Goal: Find specific page/section: Find specific page/section

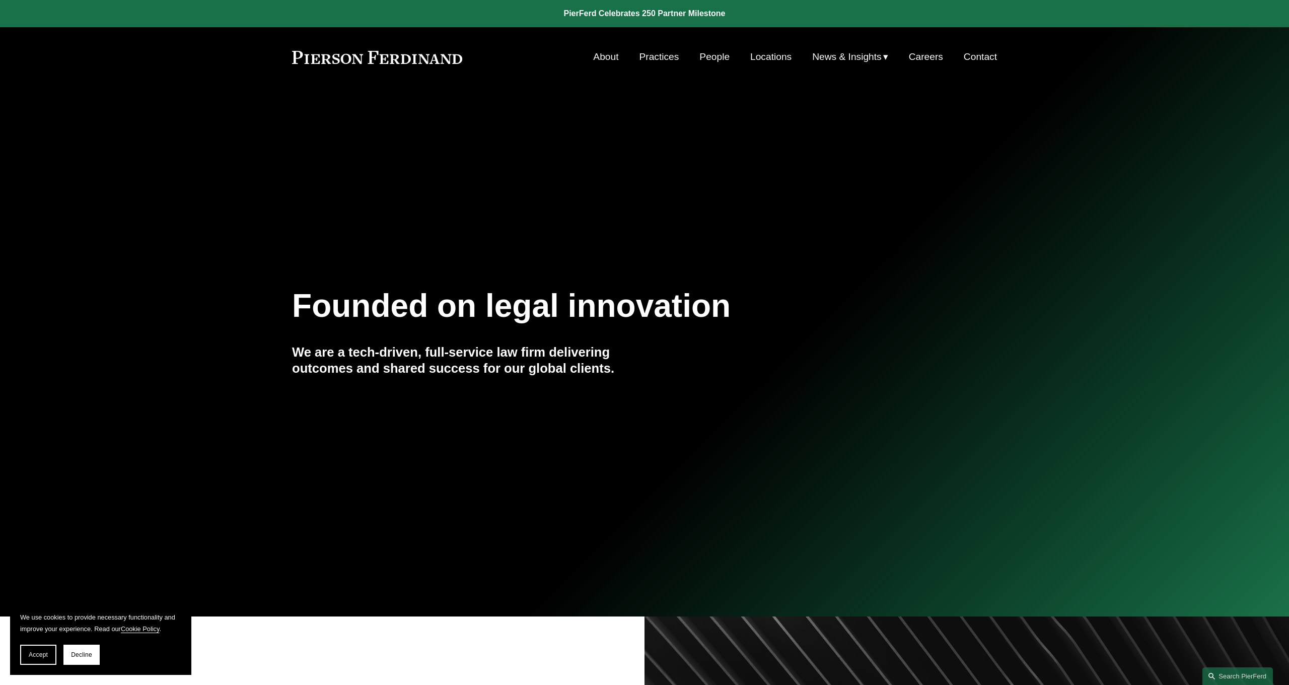
click at [716, 56] on link "People" at bounding box center [715, 56] width 30 height 19
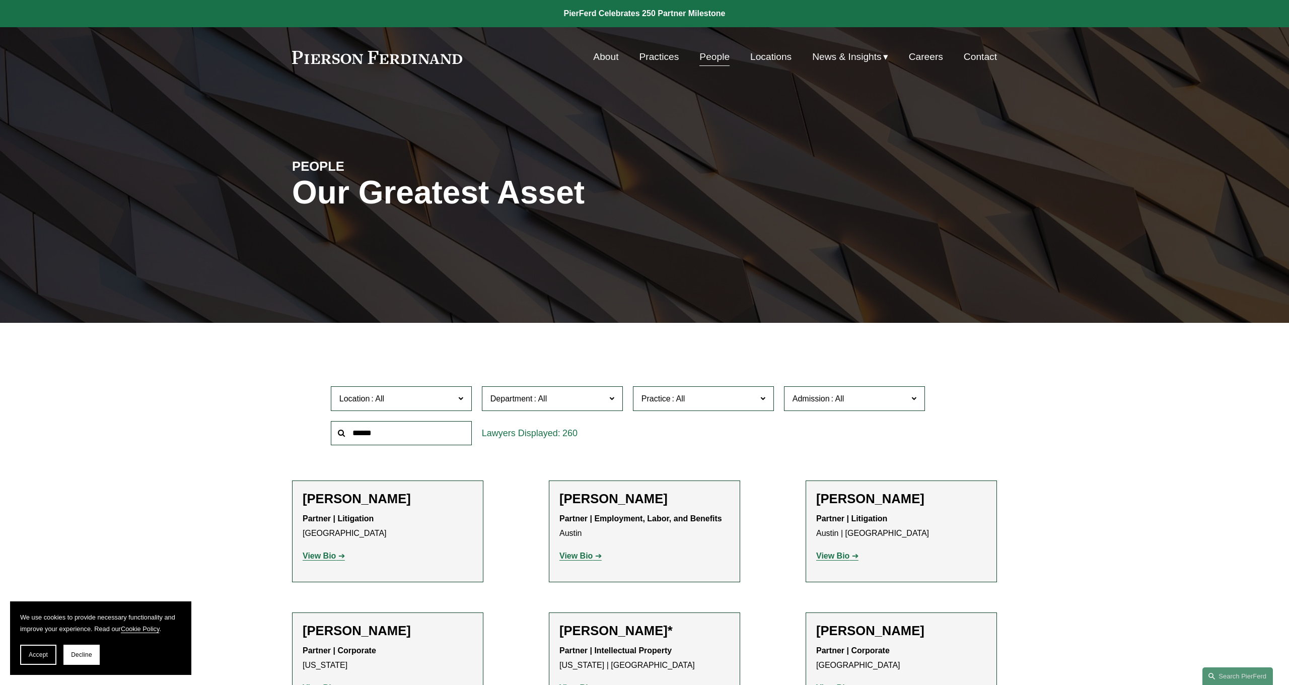
click at [926, 59] on link "Careers" at bounding box center [926, 56] width 34 height 19
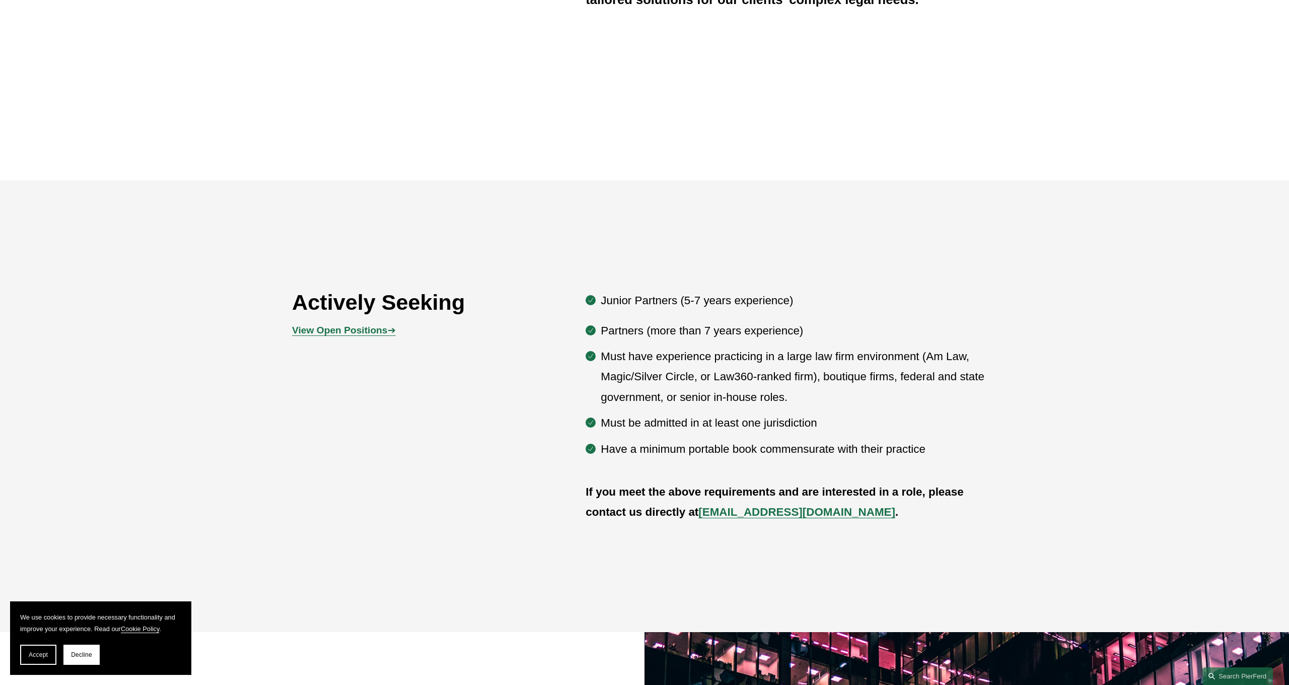
scroll to position [600, 0]
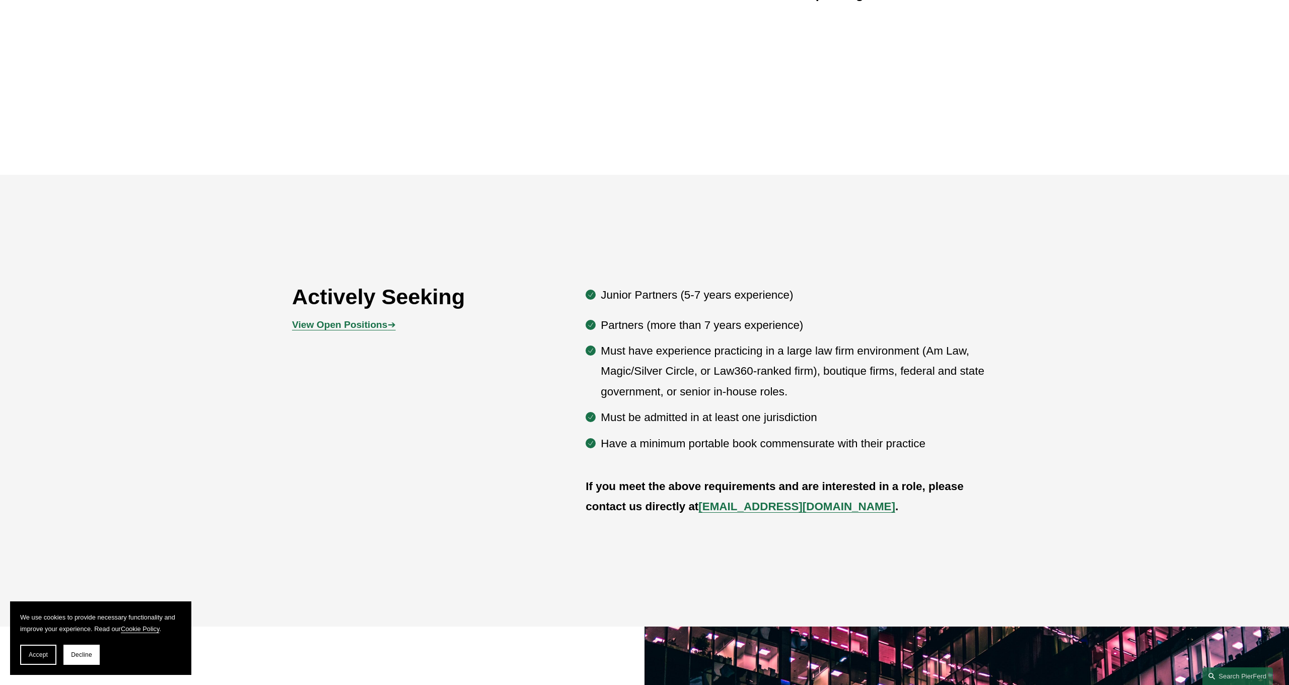
click at [383, 324] on strong "View Open Positions" at bounding box center [339, 324] width 95 height 11
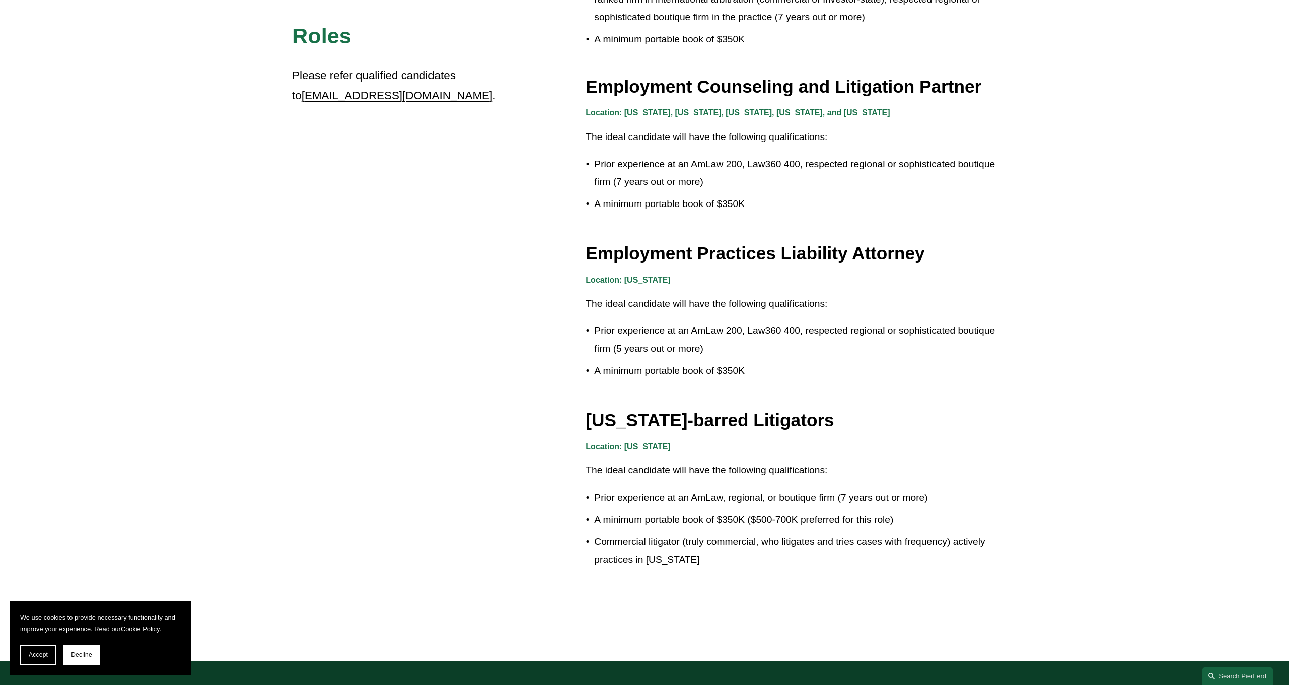
scroll to position [1637, 0]
